Goal: Transaction & Acquisition: Book appointment/travel/reservation

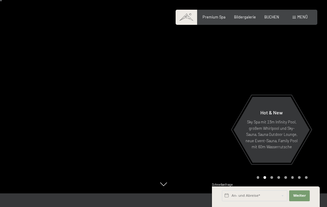
click at [301, 17] on span "Menü" at bounding box center [302, 17] width 10 height 5
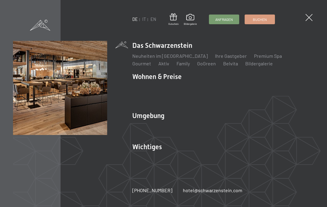
scroll to position [133, 0]
click at [151, 66] on link "Gourmet" at bounding box center [141, 63] width 19 height 6
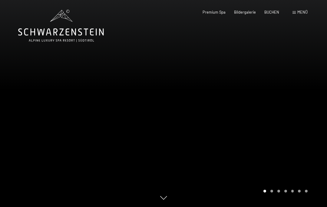
click at [297, 15] on div "Menü" at bounding box center [299, 12] width 15 height 5
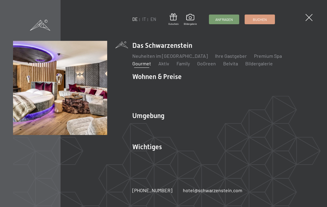
click at [164, 87] on link "Inklusivleistungen" at bounding box center [151, 87] width 39 height 6
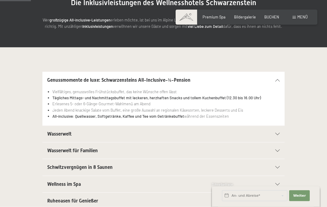
scroll to position [80, 0]
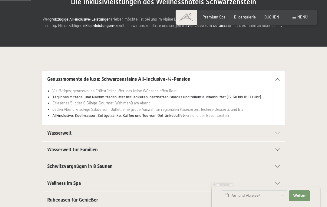
click at [278, 132] on icon at bounding box center [277, 133] width 5 height 2
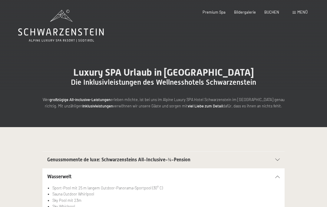
scroll to position [0, 0]
click at [297, 12] on div "Menü" at bounding box center [299, 12] width 15 height 5
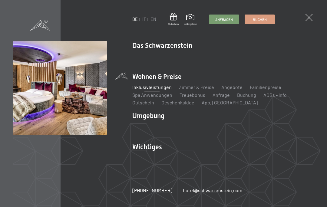
click at [200, 86] on link "Zimmer & Preise" at bounding box center [196, 87] width 35 height 6
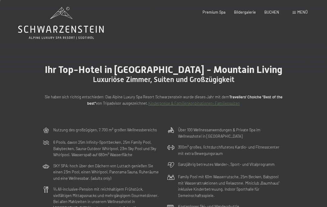
scroll to position [3, 0]
click at [229, 102] on link "Kinderpreise & Familienkonbinationen- Familiensuiten" at bounding box center [193, 102] width 91 height 5
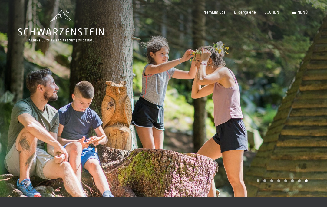
click at [273, 13] on span "BUCHEN" at bounding box center [271, 12] width 15 height 5
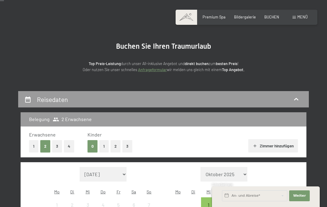
scroll to position [31, 0]
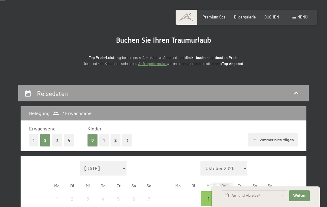
click at [123, 162] on select "September 2025 Oktober 2025 November 2025 Dezember 2025 Januar 2026 Februar 202…" at bounding box center [103, 168] width 47 height 15
select select "2026-08-01"
select select "2026-09-01"
select select "2026-08-01"
select select "2026-09-01"
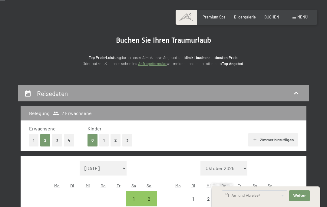
select select "2026-08-01"
select select "2026-09-01"
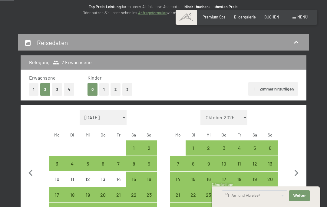
scroll to position [92, 0]
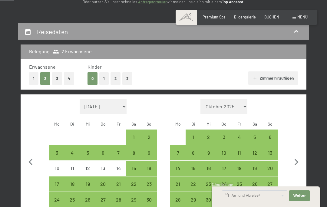
click at [136, 181] on div "22" at bounding box center [133, 188] width 14 height 14
select select "2026-08-01"
select select "2026-09-01"
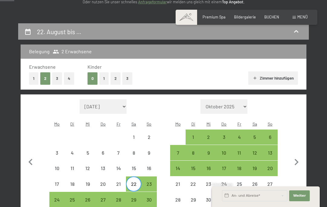
click at [135, 197] on div "29" at bounding box center [133, 204] width 14 height 14
select select "2026-08-01"
select select "2026-09-01"
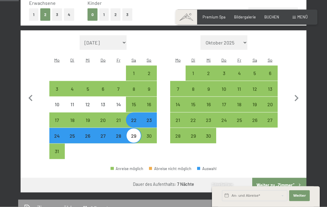
scroll to position [156, 0]
click at [289, 177] on button "Weiter zu „Zimmer“" at bounding box center [279, 184] width 54 height 15
select select "2026-08-01"
select select "2026-09-01"
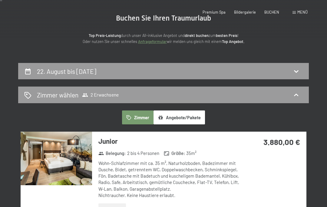
scroll to position [0, 0]
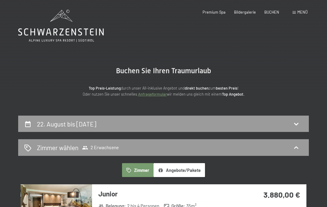
click at [297, 148] on icon at bounding box center [295, 147] width 7 height 7
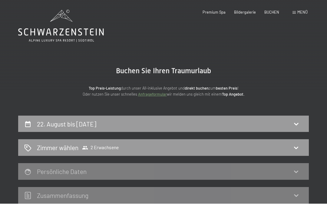
click at [59, 145] on h2 "Zimmer wählen" at bounding box center [57, 147] width 41 height 9
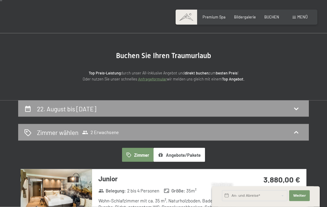
scroll to position [115, 0]
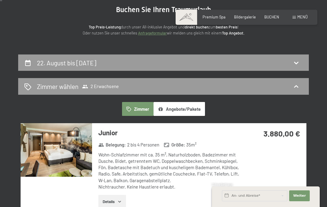
click at [210, 67] on div "22. August bis 29. August 2026" at bounding box center [163, 62] width 278 height 9
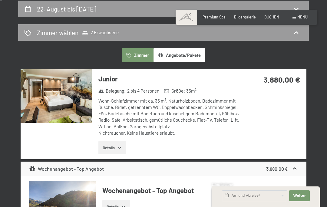
select select "2026-08-01"
select select "2026-09-01"
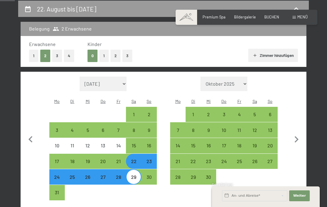
click at [118, 54] on button "2" at bounding box center [115, 56] width 10 height 12
select select "2026-08-01"
select select "2026-09-01"
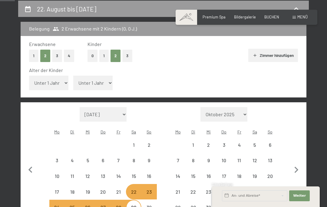
select select "2026-08-01"
select select "2026-09-01"
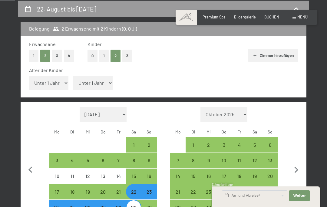
click at [99, 78] on select "Unter 1 Jahr 1 Jahr 2 Jahre 3 Jahre 4 Jahre 5 Jahre 6 Jahre 7 Jahre 8 Jahre 9 J…" at bounding box center [92, 83] width 39 height 15
select select "17"
select select "2026-08-01"
select select "2026-09-01"
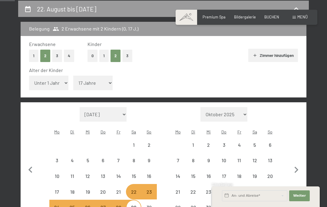
select select "2026-08-01"
select select "2026-09-01"
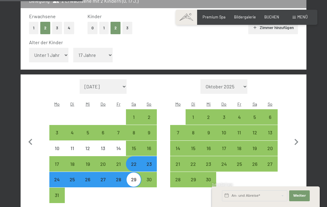
scroll to position [144, 0]
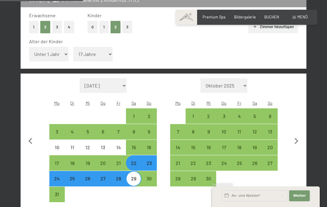
click at [303, 198] on span "Weiter" at bounding box center [299, 195] width 13 height 5
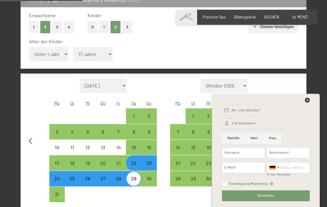
click at [310, 105] on div at bounding box center [266, 102] width 90 height 8
click at [306, 102] on icon at bounding box center [306, 100] width 5 height 5
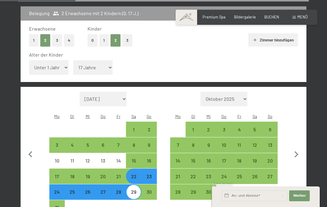
scroll to position [131, 0]
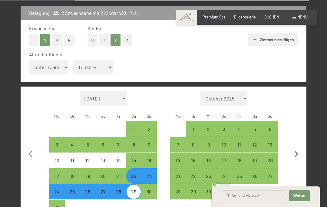
click at [56, 63] on select "Unter 1 Jahr 1 Jahr 2 Jahre 3 Jahre 4 Jahre 5 Jahre 6 Jahre 7 Jahre 8 Jahre 9 J…" at bounding box center [48, 67] width 39 height 15
select select "17"
select select "2026-08-01"
select select "2026-09-01"
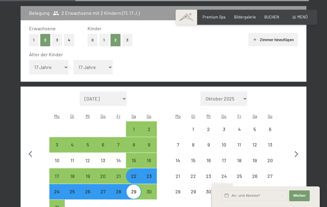
select select "2026-08-01"
select select "2026-09-01"
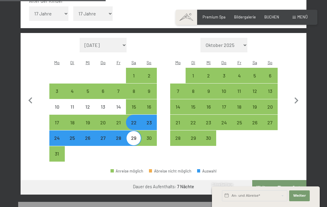
scroll to position [186, 0]
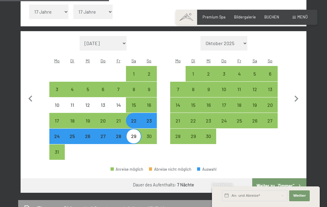
click at [295, 178] on button "Weiter zu „Zimmer“" at bounding box center [279, 185] width 54 height 15
select select "2026-08-01"
select select "2026-09-01"
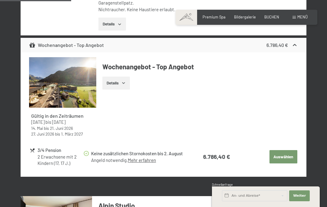
scroll to position [530, 0]
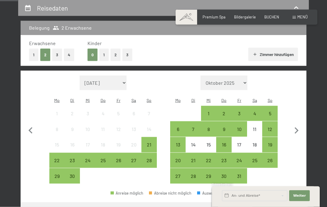
scroll to position [117, 0]
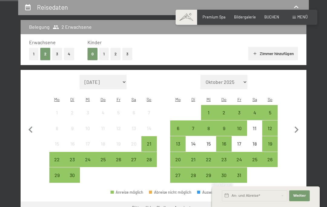
click at [289, 201] on button "Weiter zu „Zimmer“" at bounding box center [279, 208] width 54 height 15
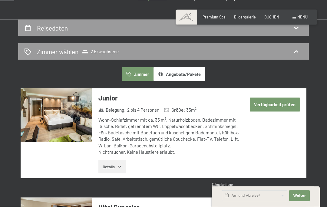
scroll to position [0, 0]
